Goal: Navigation & Orientation: Find specific page/section

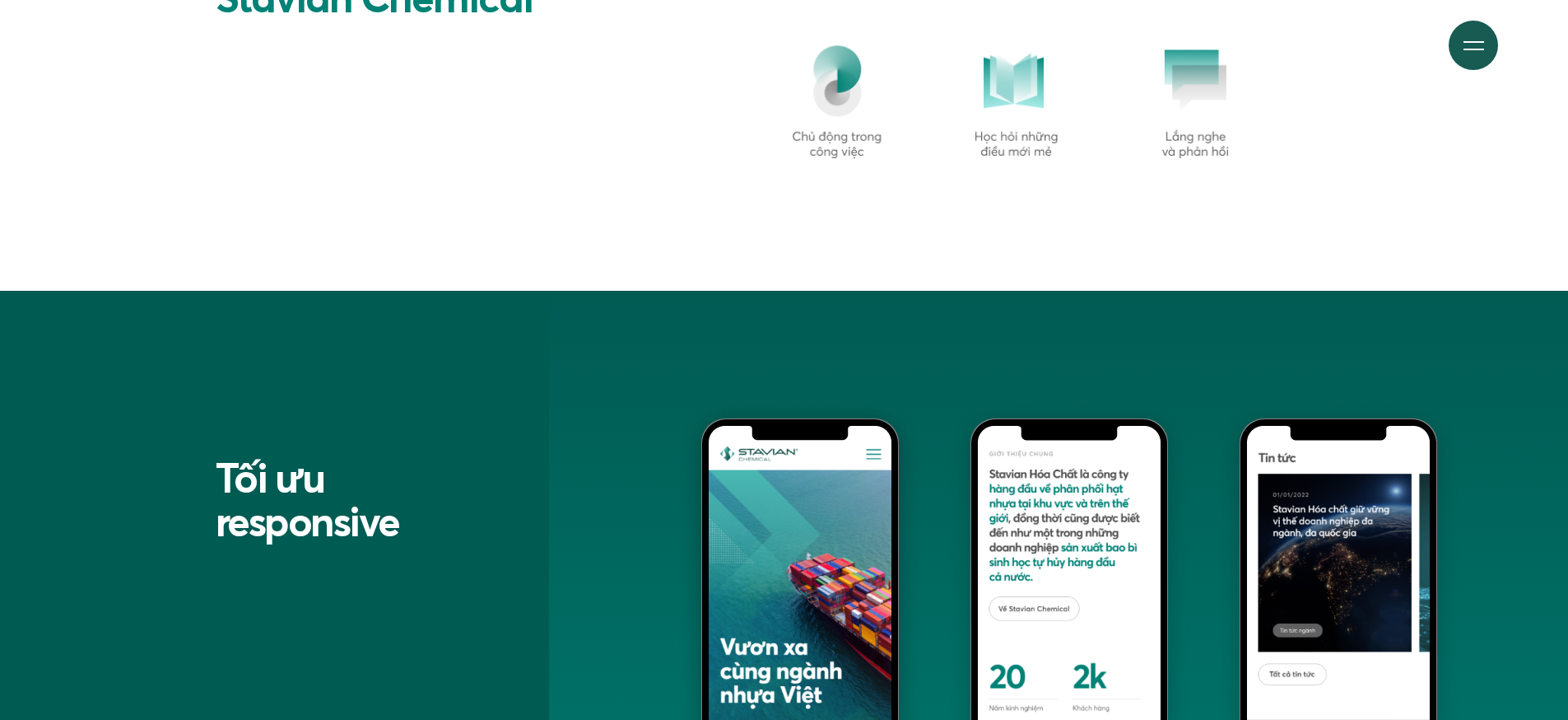
scroll to position [13976, 0]
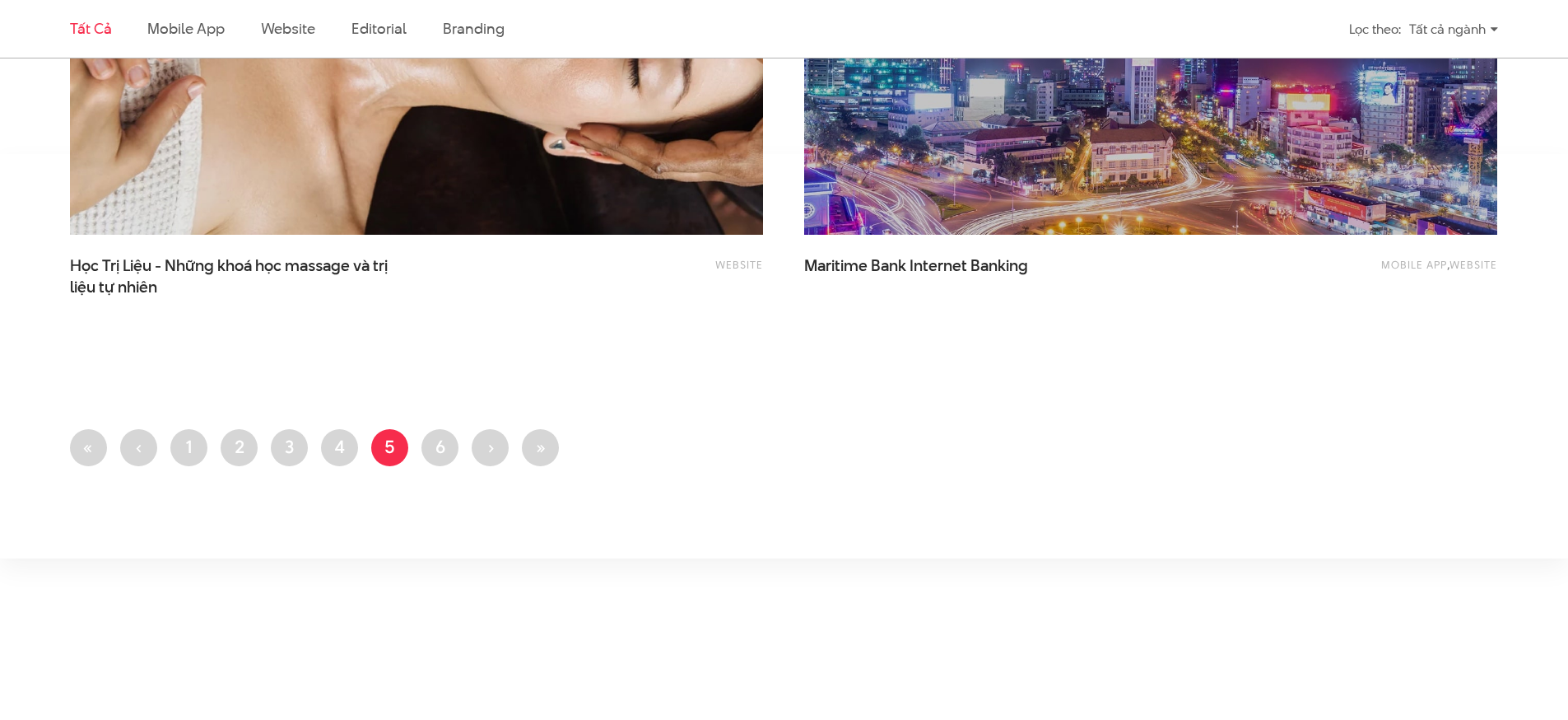
scroll to position [4189, 0]
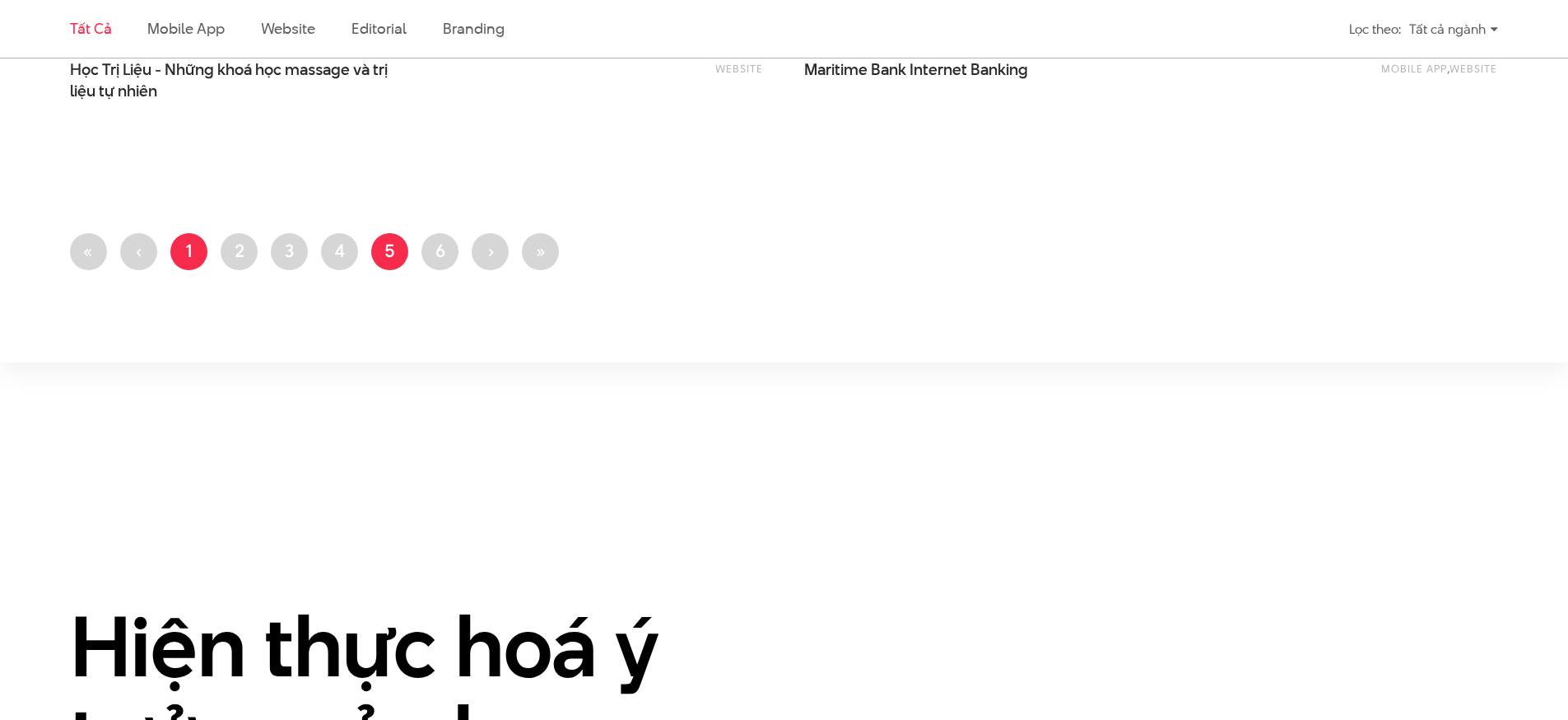
click at [178, 259] on link "Trang 1" at bounding box center [189, 252] width 37 height 37
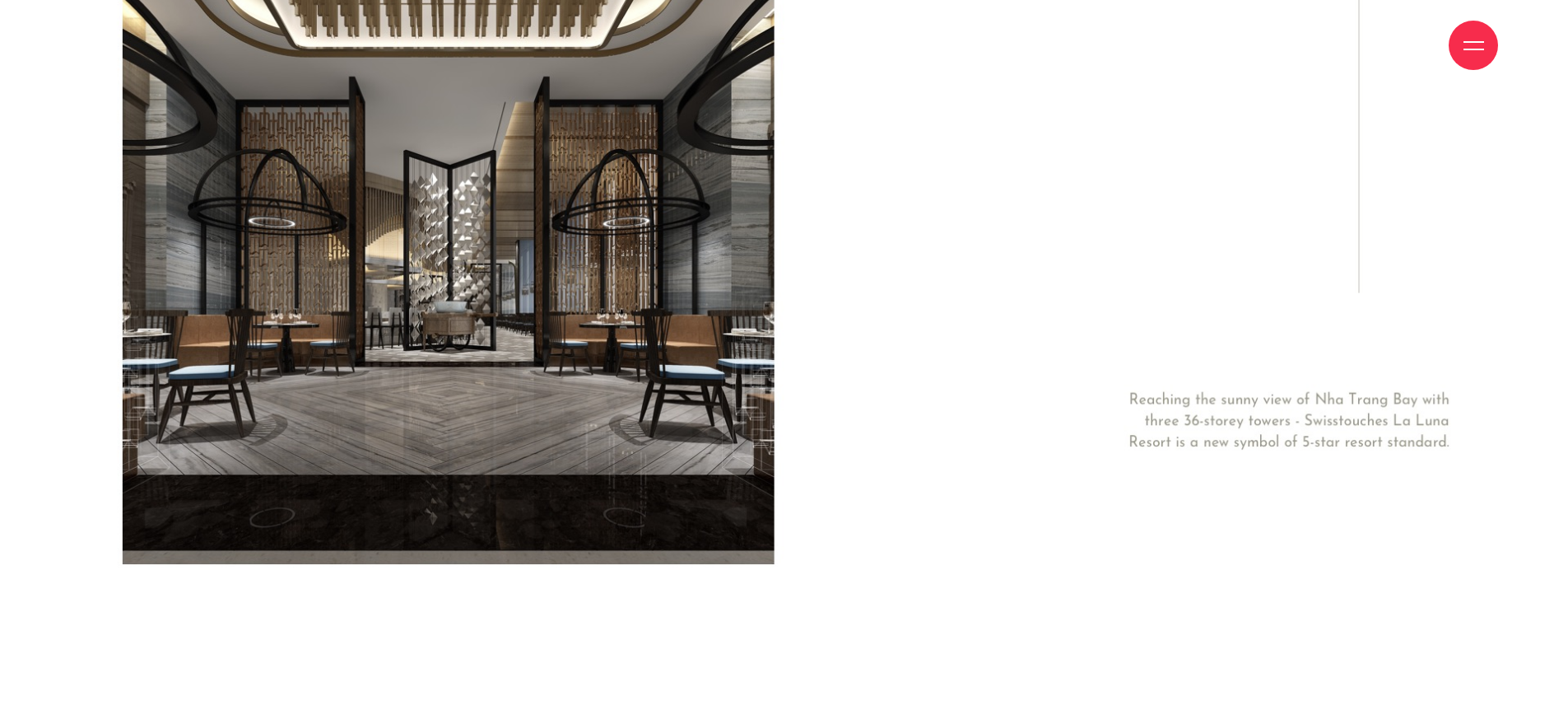
scroll to position [5564, 0]
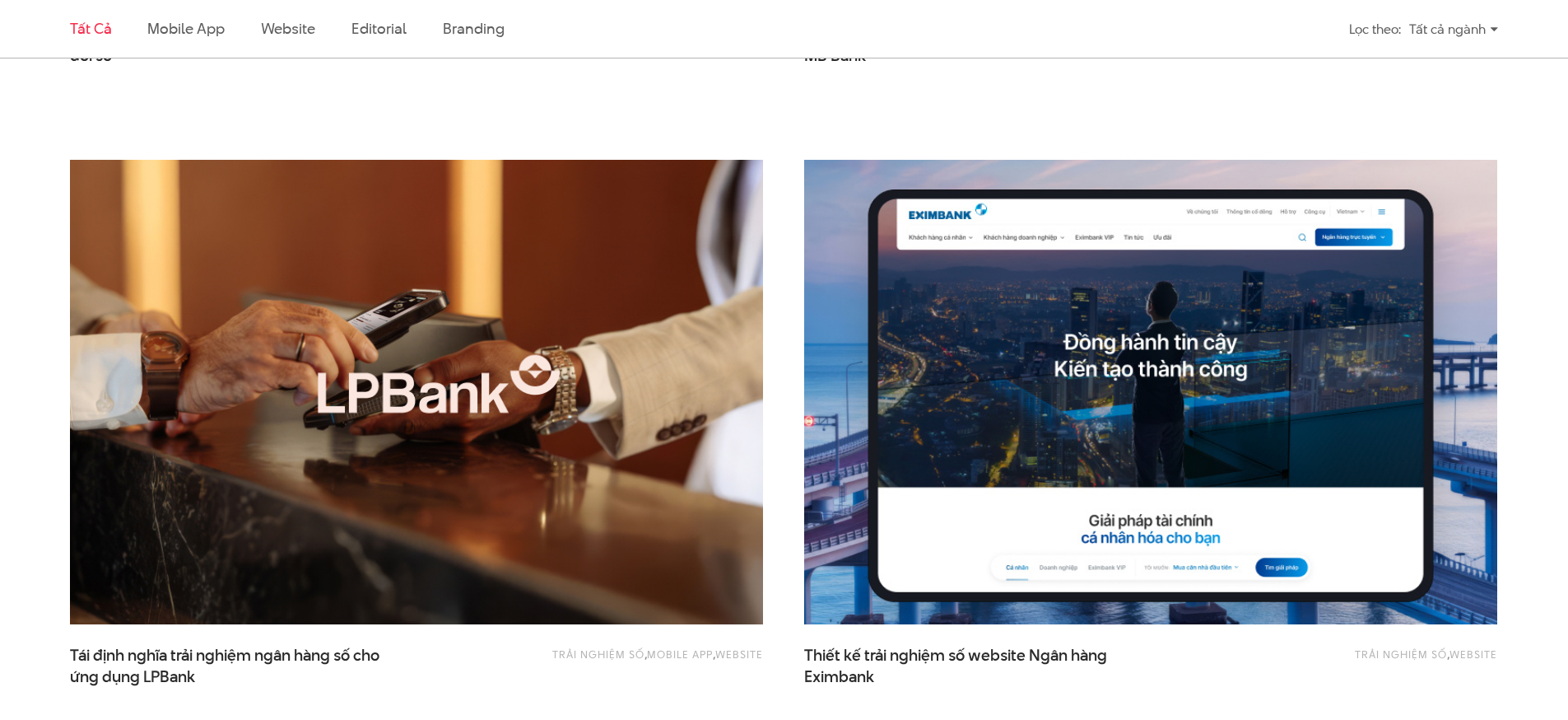
scroll to position [1124, 0]
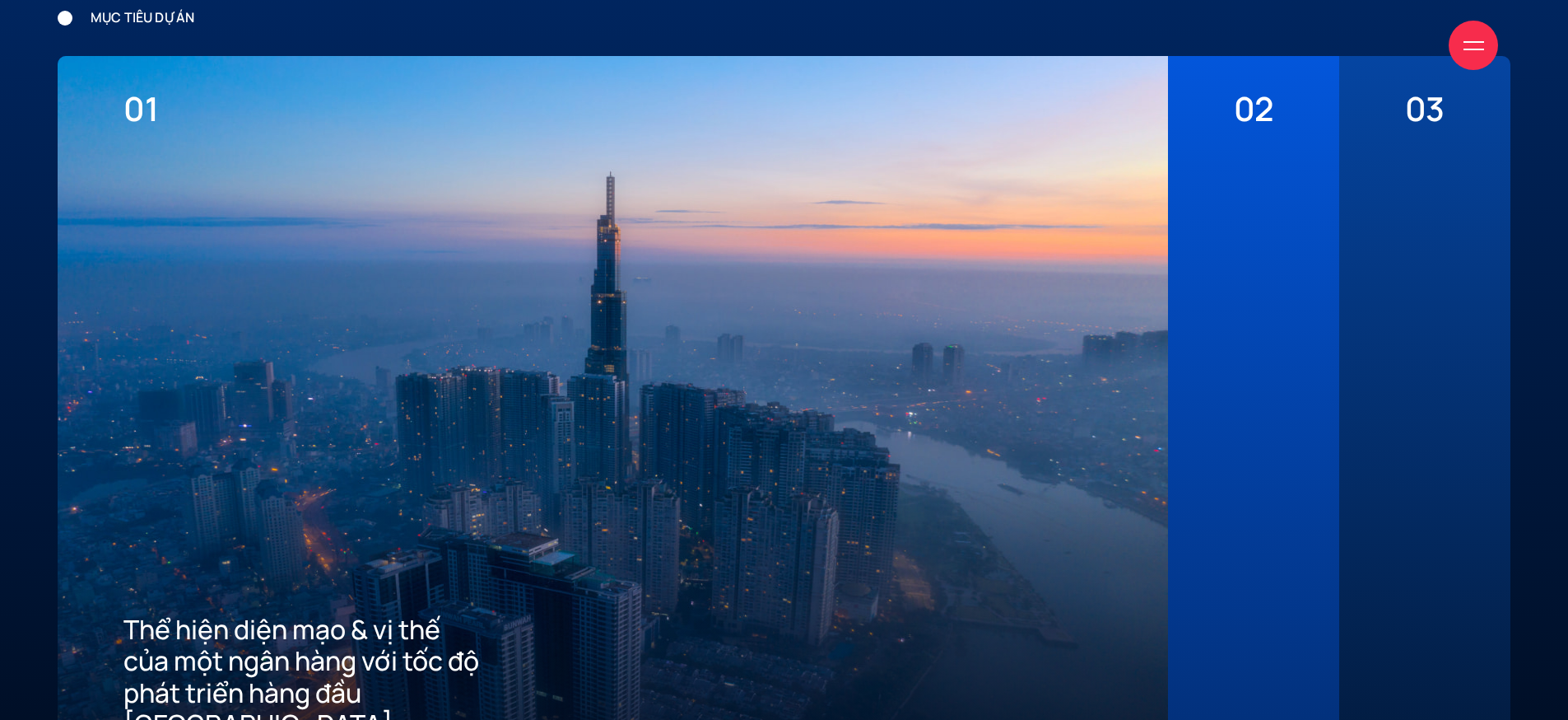
click at [1271, 287] on div at bounding box center [1253, 435] width 40 height 611
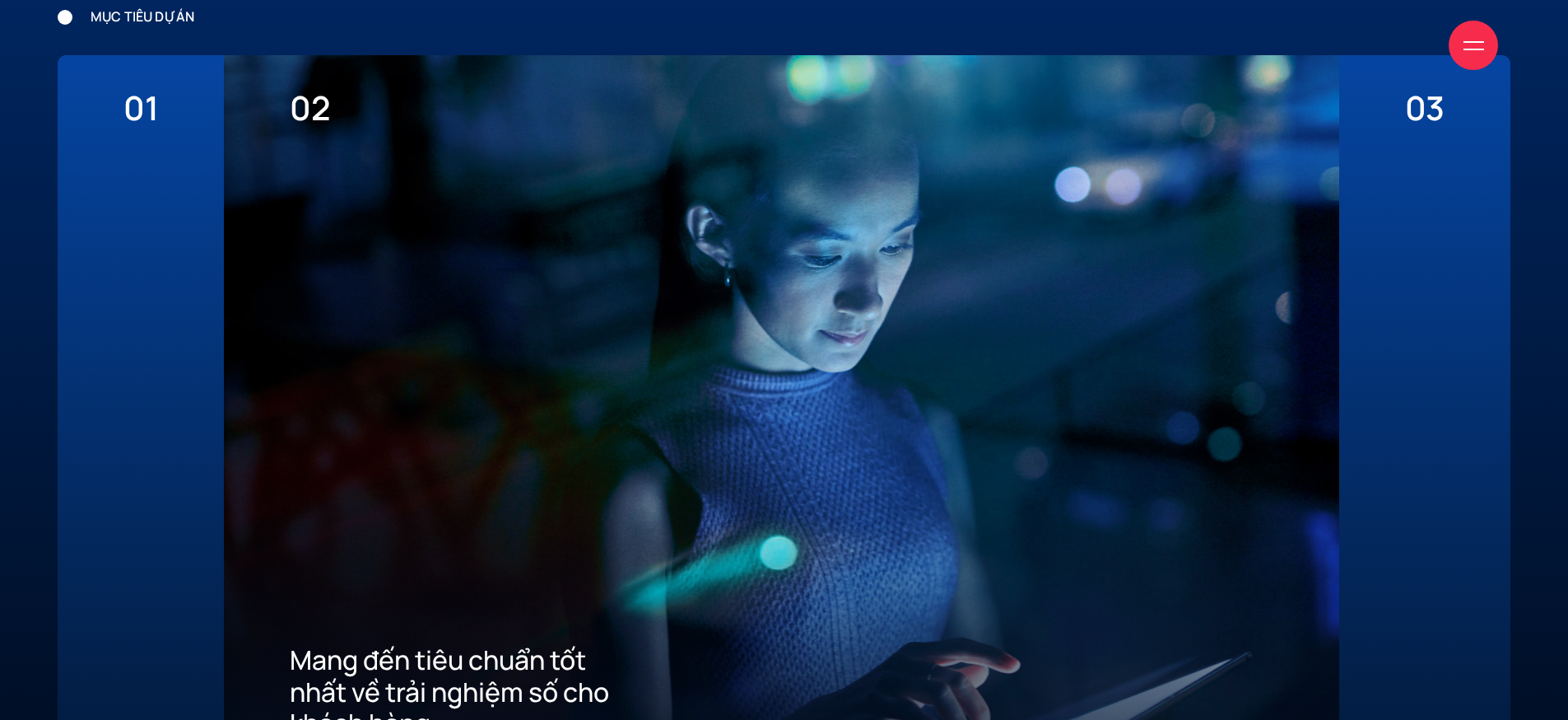
click at [1364, 284] on div "03 Xây dựng ưu thế cạnh tranh thu hút khách hàng mới về App" at bounding box center [1424, 413] width 171 height 717
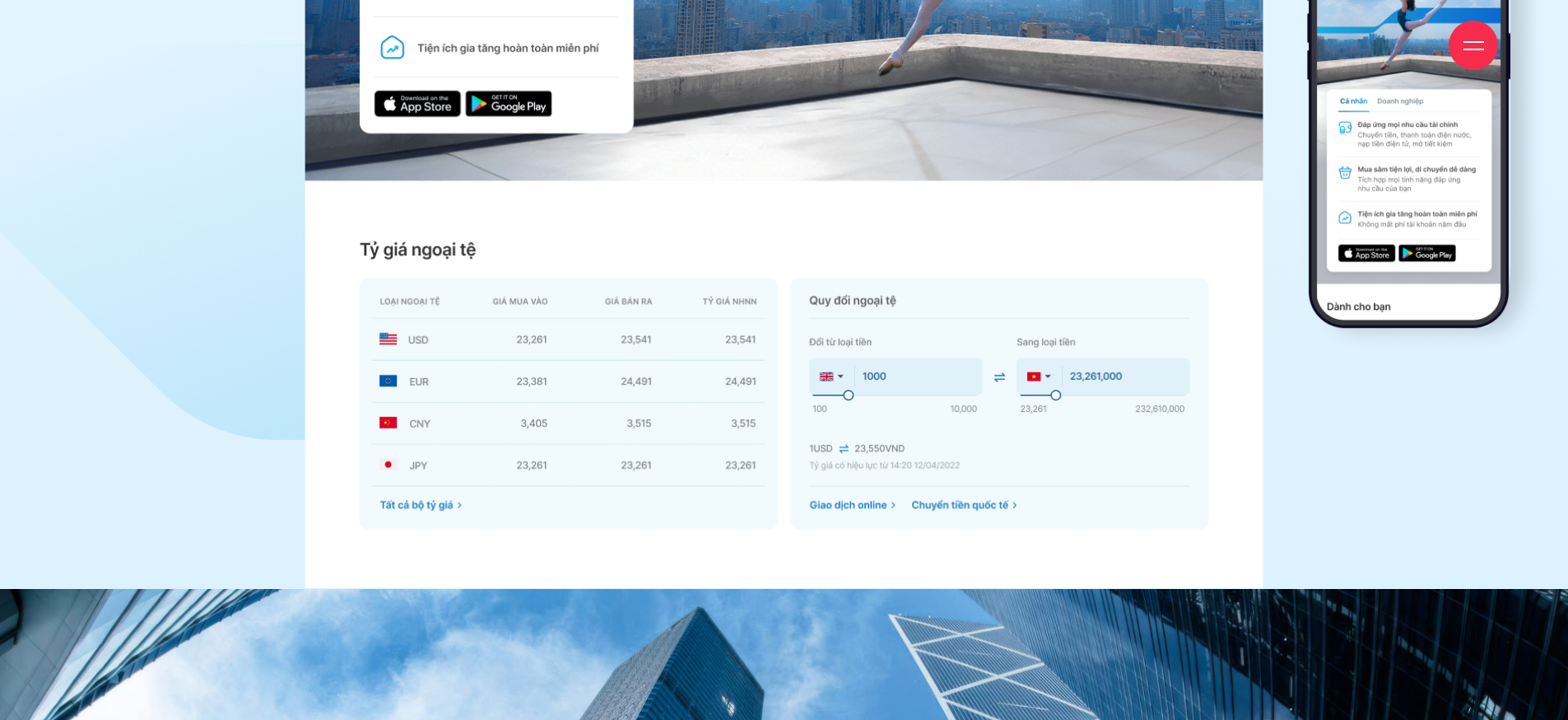
scroll to position [7755, 0]
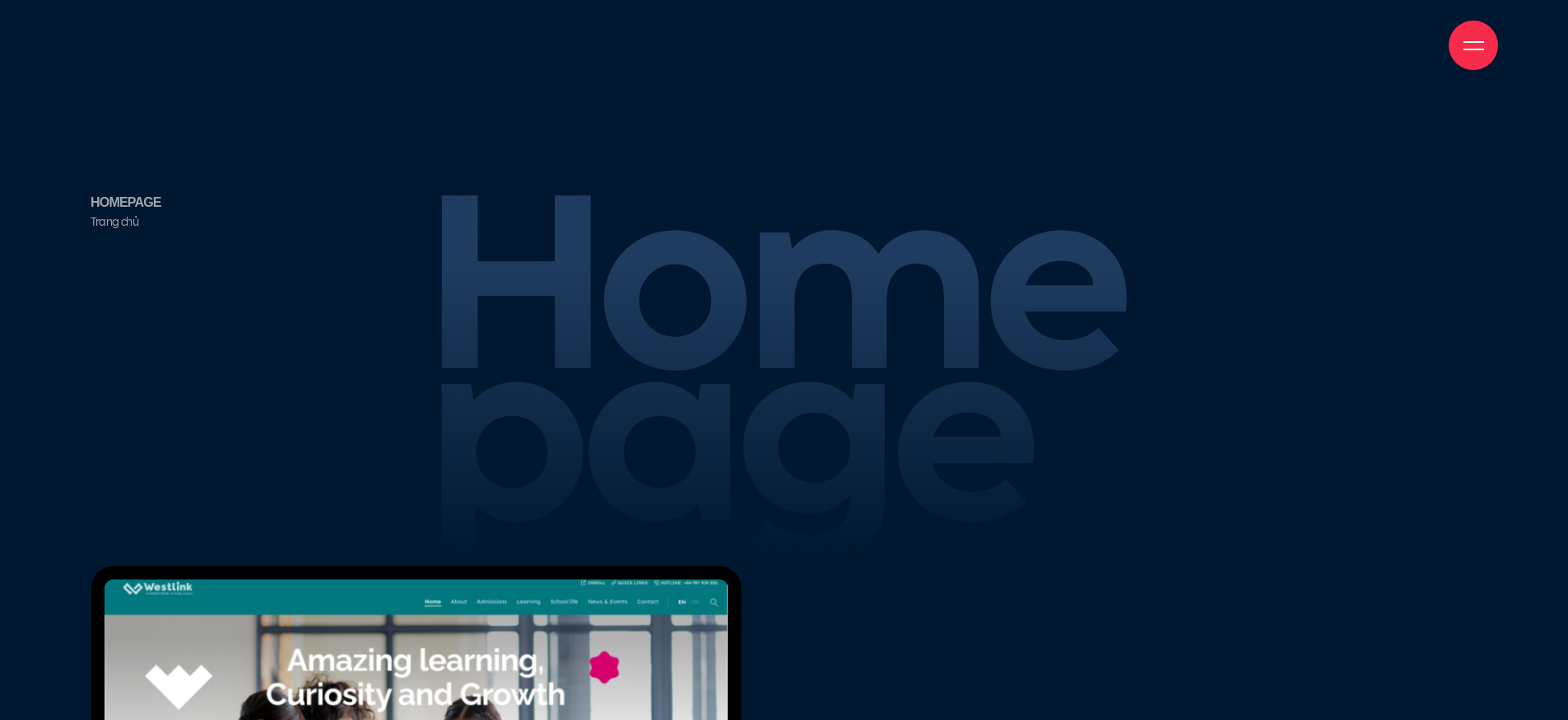
scroll to position [10630, 0]
